Goal: Transaction & Acquisition: Subscribe to service/newsletter

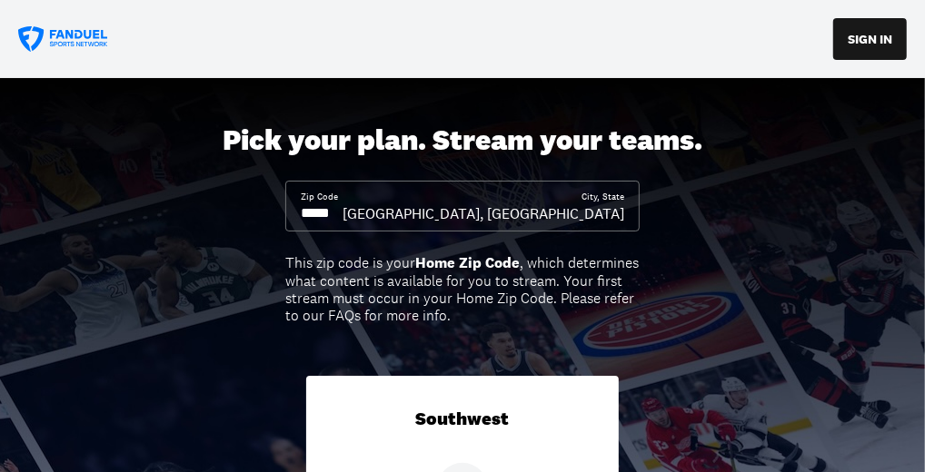
click at [343, 211] on div "Zip Code" at bounding box center [322, 207] width 42 height 33
click at [343, 220] on input at bounding box center [322, 214] width 42 height 20
click at [363, 233] on div "Pick your plan. Stream your teams. Zip Code City, [GEOGRAPHIC_DATA], [GEOGRAPHI…" at bounding box center [462, 452] width 925 height 748
click at [343, 220] on input at bounding box center [322, 214] width 42 height 20
drag, startPoint x: 363, startPoint y: 223, endPoint x: 198, endPoint y: 218, distance: 165.4
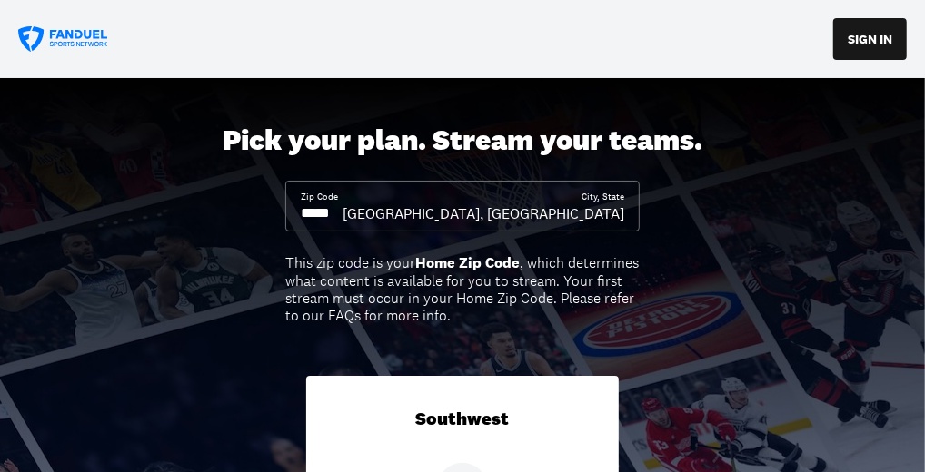
click at [196, 218] on div "Pick your plan. Stream your teams. Zip Code City, [GEOGRAPHIC_DATA], [GEOGRAPHI…" at bounding box center [462, 452] width 925 height 748
click at [574, 216] on div "[GEOGRAPHIC_DATA], [GEOGRAPHIC_DATA]" at bounding box center [484, 214] width 282 height 20
click at [343, 223] on input at bounding box center [322, 214] width 42 height 20
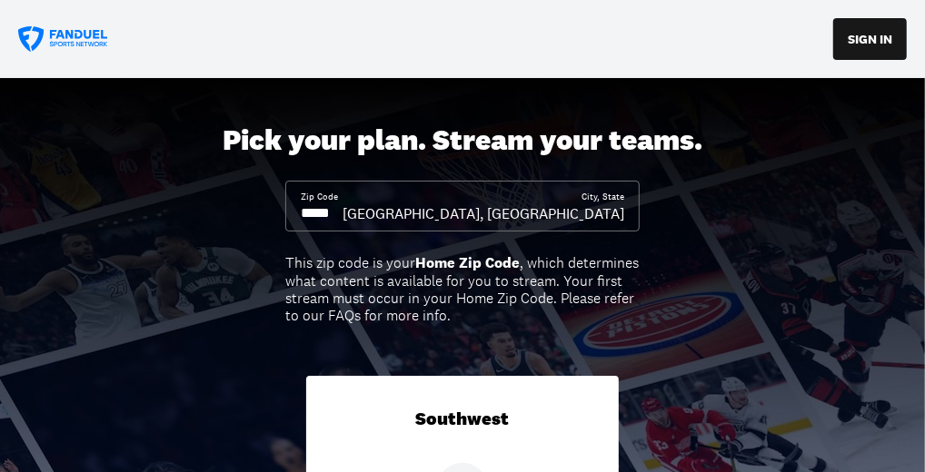
click at [343, 223] on input at bounding box center [322, 214] width 42 height 20
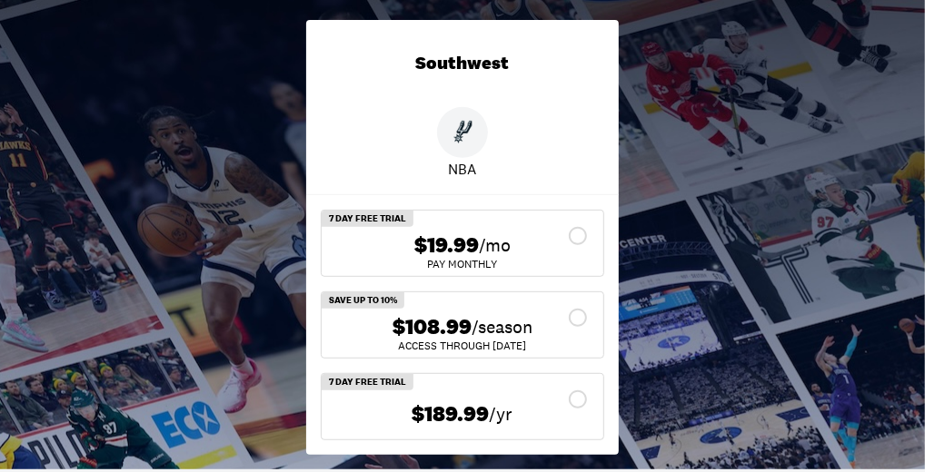
scroll to position [363, 0]
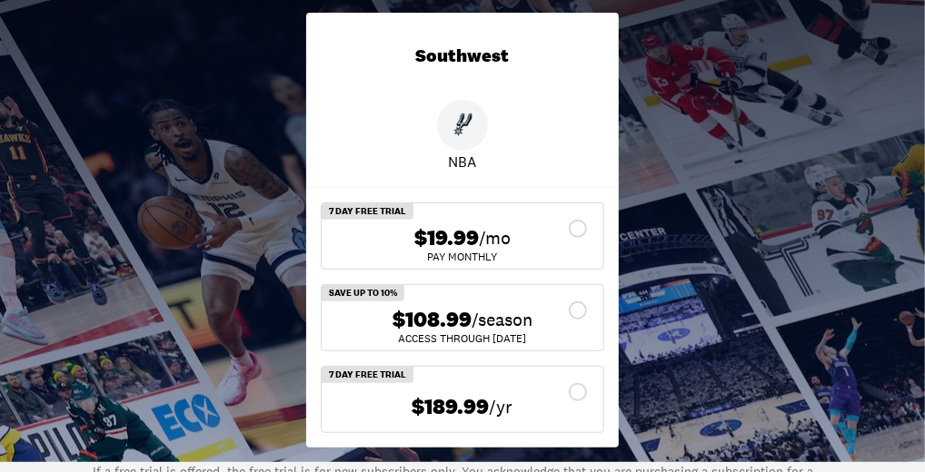
type input "*****"
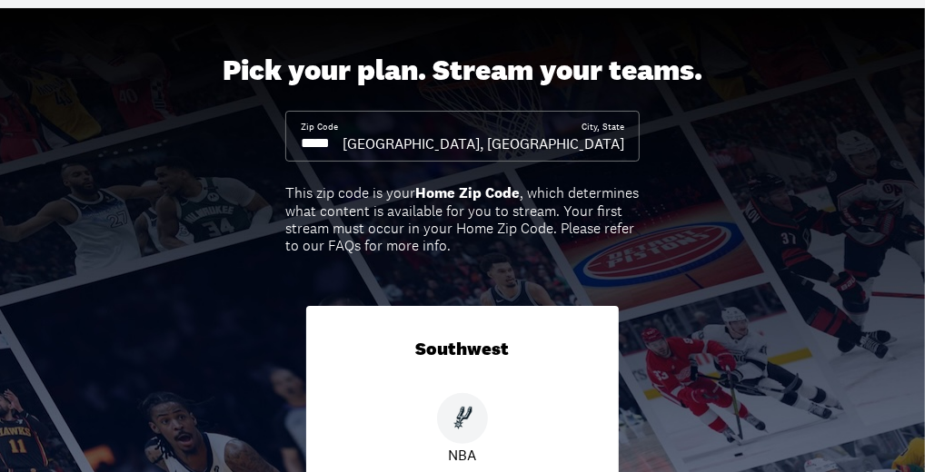
scroll to position [0, 0]
